Goal: Information Seeking & Learning: Understand process/instructions

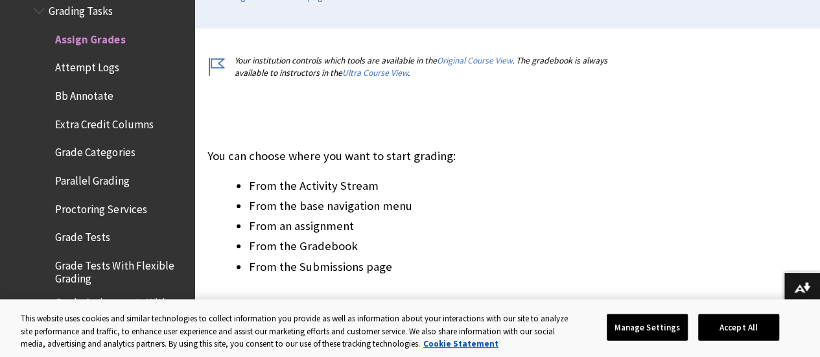
scroll to position [324, 0]
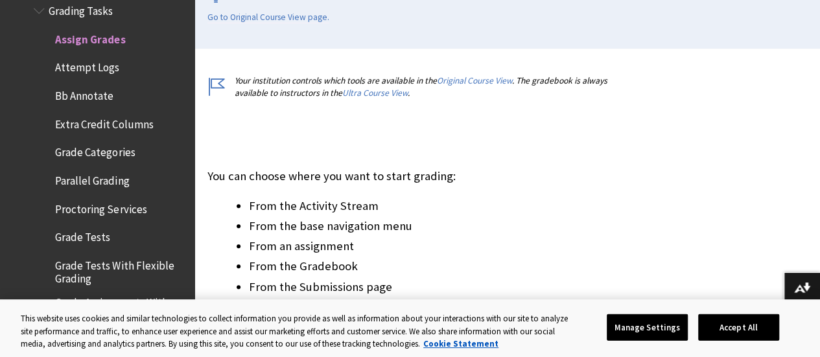
click at [89, 86] on span "Bb Annotate" at bounding box center [84, 93] width 58 height 17
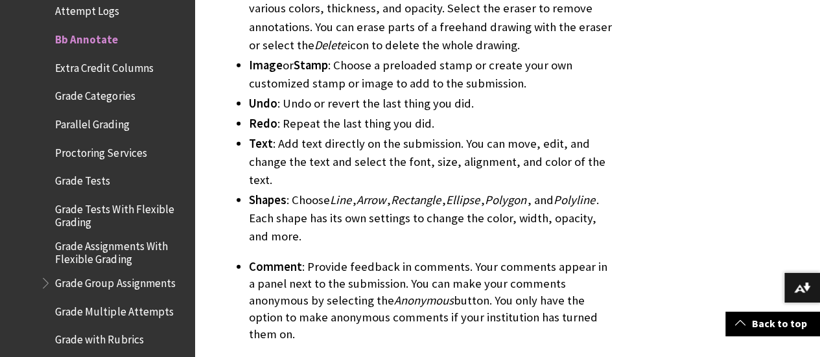
scroll to position [1620, 0]
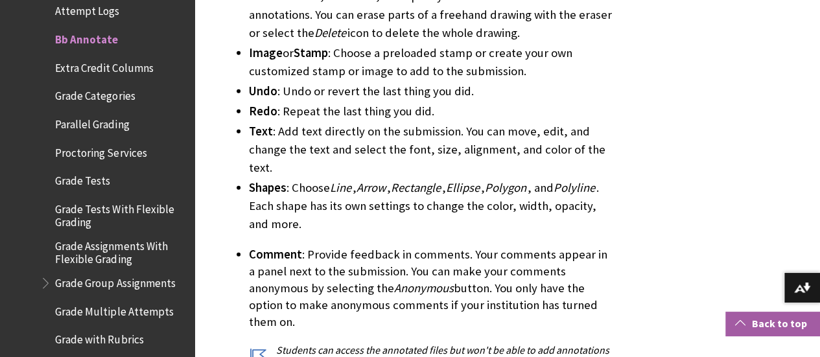
click at [756, 323] on link "Back to top" at bounding box center [772, 324] width 95 height 24
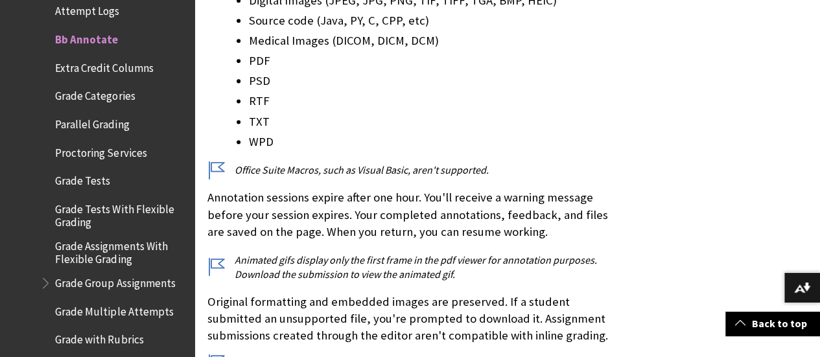
scroll to position [907, 0]
